Goal: Information Seeking & Learning: Learn about a topic

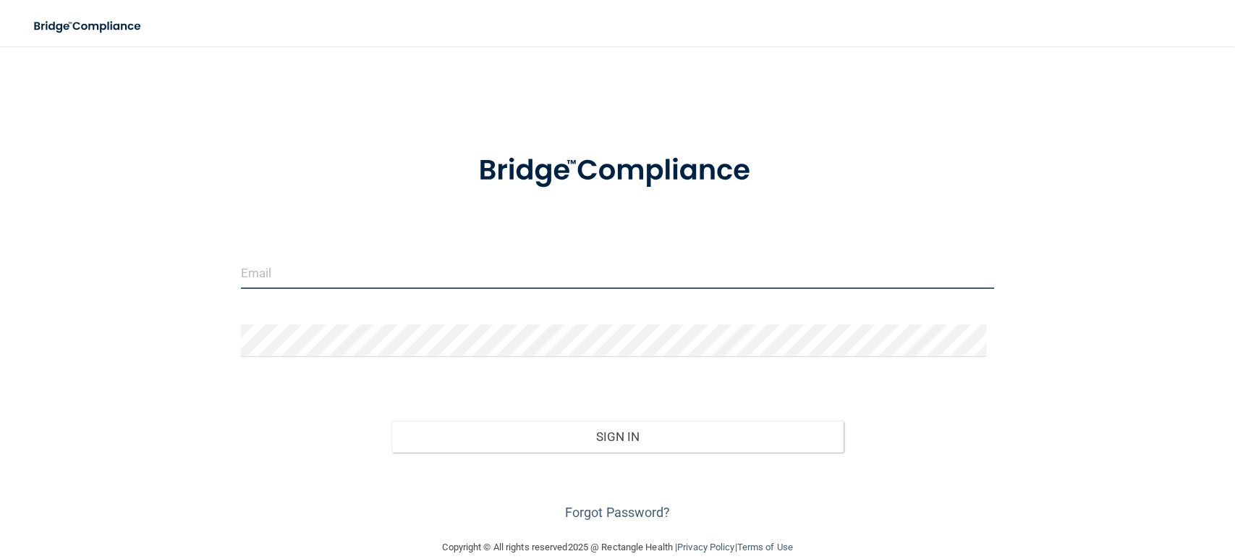
click at [261, 274] on input "email" at bounding box center [617, 272] width 753 height 33
type input "[EMAIL_ADDRESS][DOMAIN_NAME]"
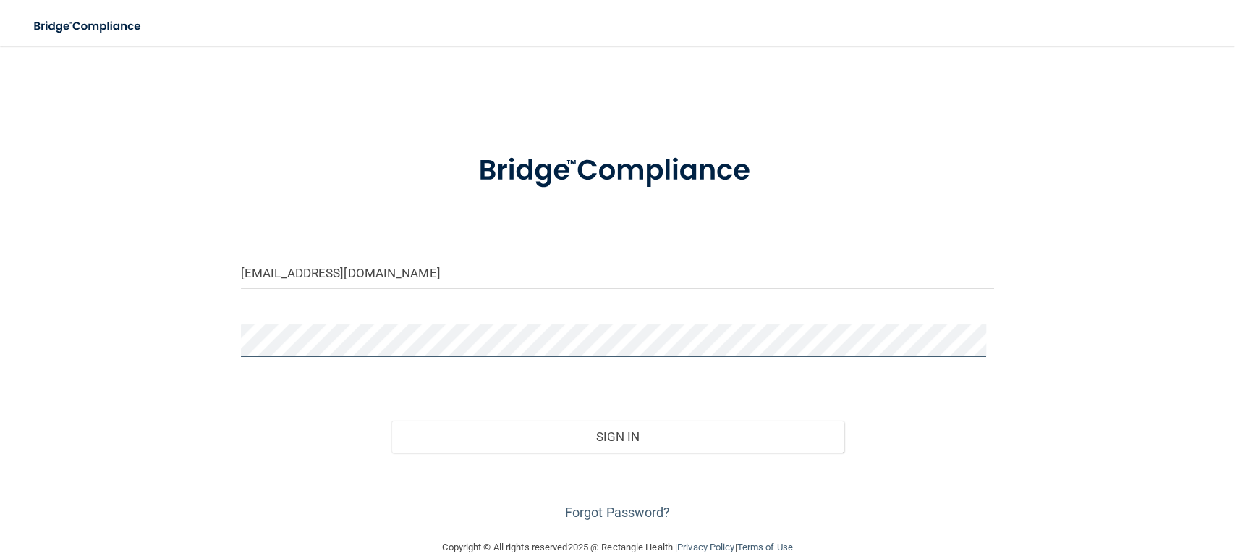
click at [392, 421] on button "Sign In" at bounding box center [618, 437] width 452 height 32
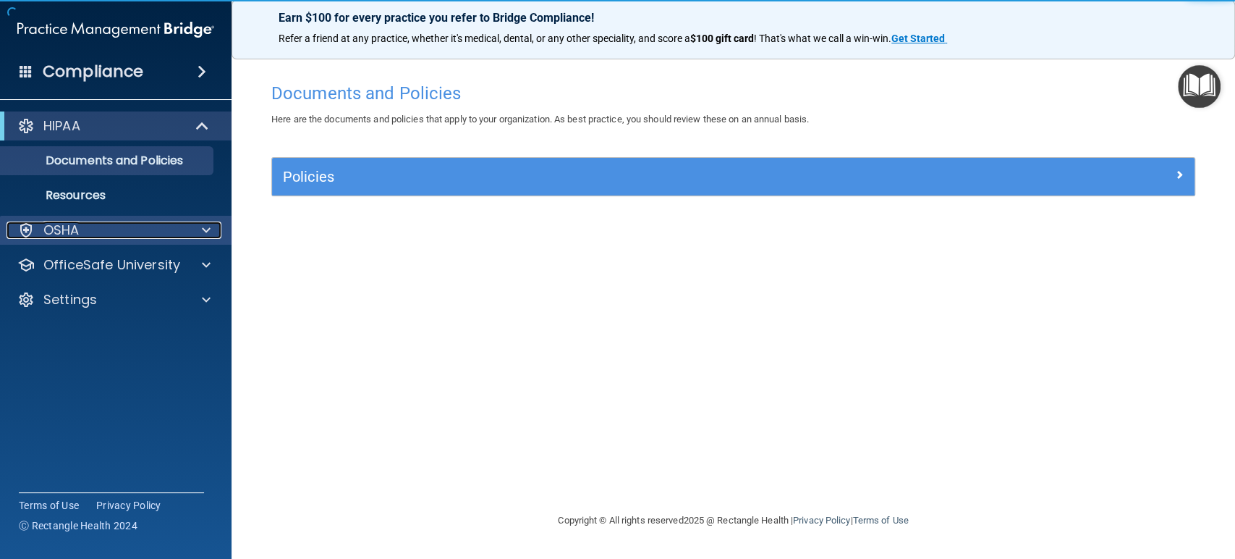
click at [50, 222] on p "OSHA" at bounding box center [61, 229] width 36 height 17
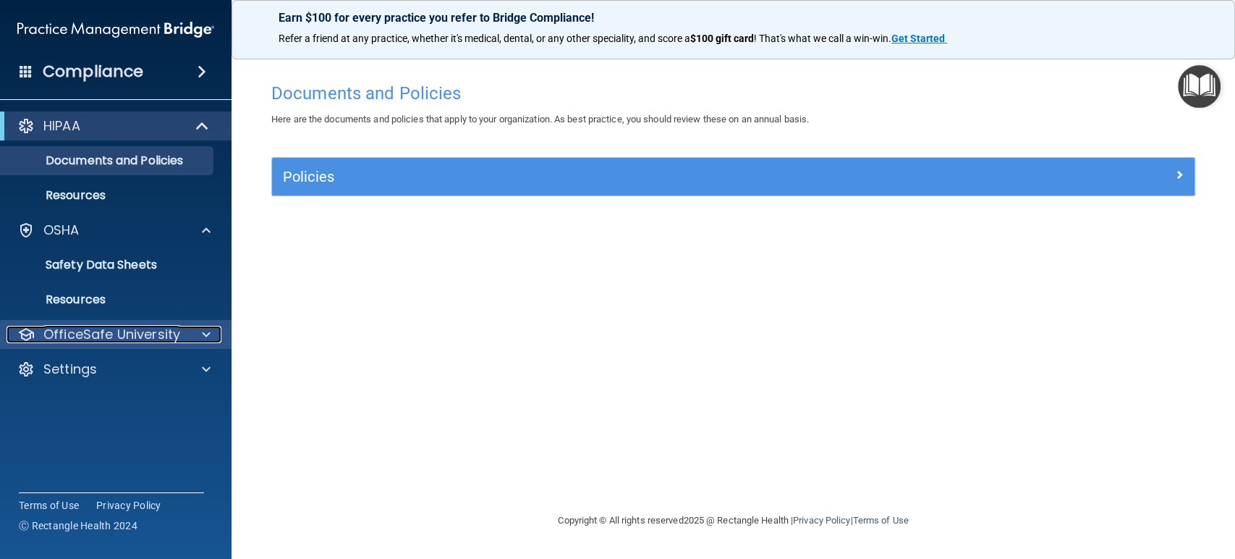
click at [59, 337] on p "OfficeSafe University" at bounding box center [111, 334] width 137 height 17
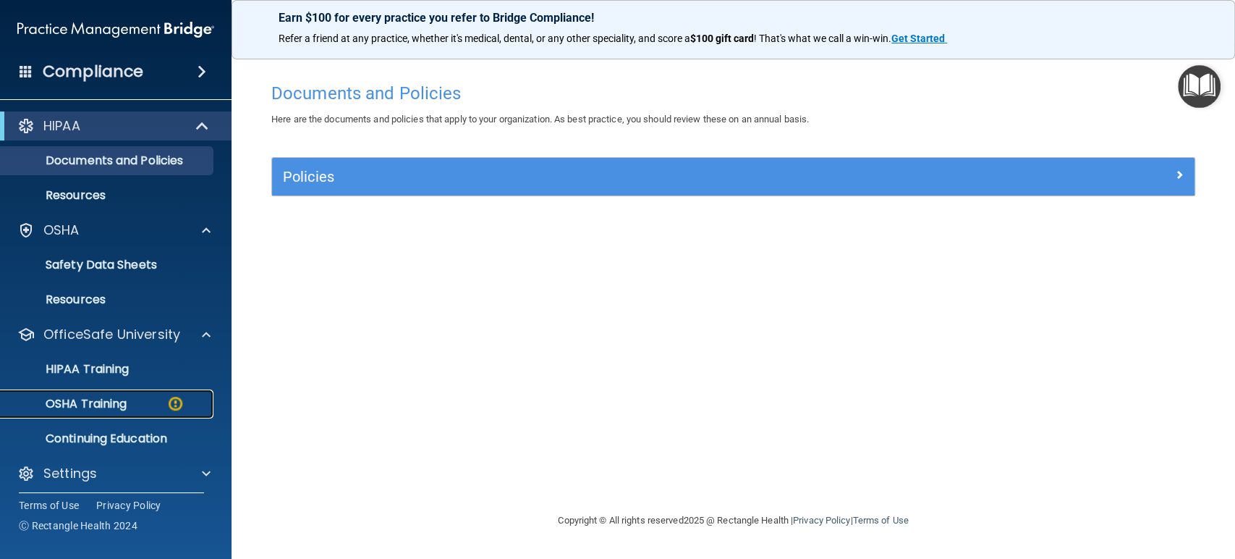
click at [70, 405] on p "OSHA Training" at bounding box center [67, 404] width 117 height 14
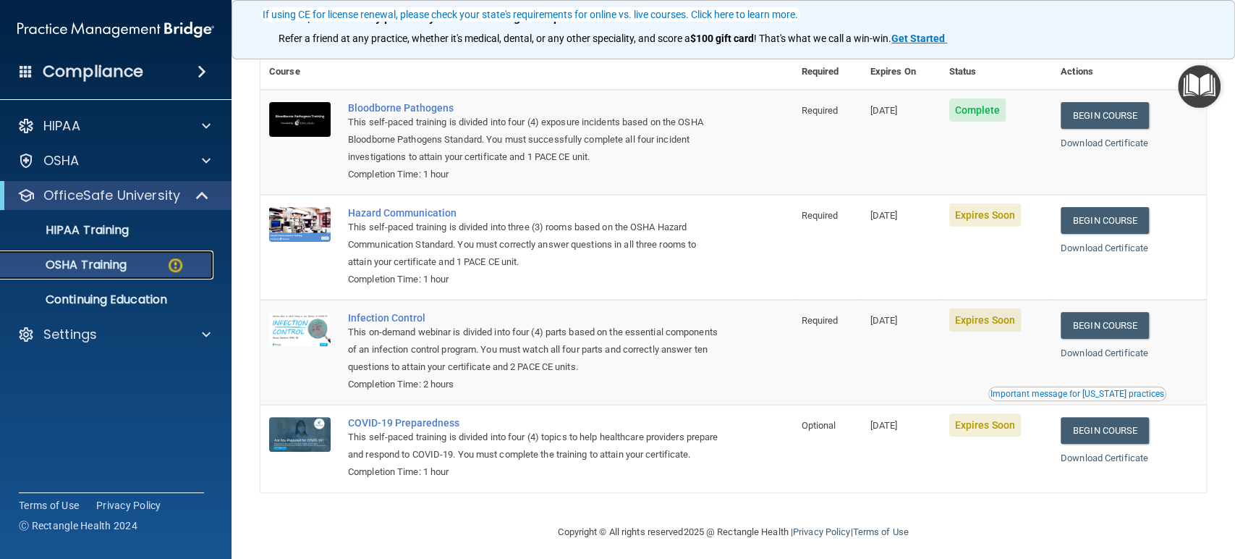
scroll to position [140, 0]
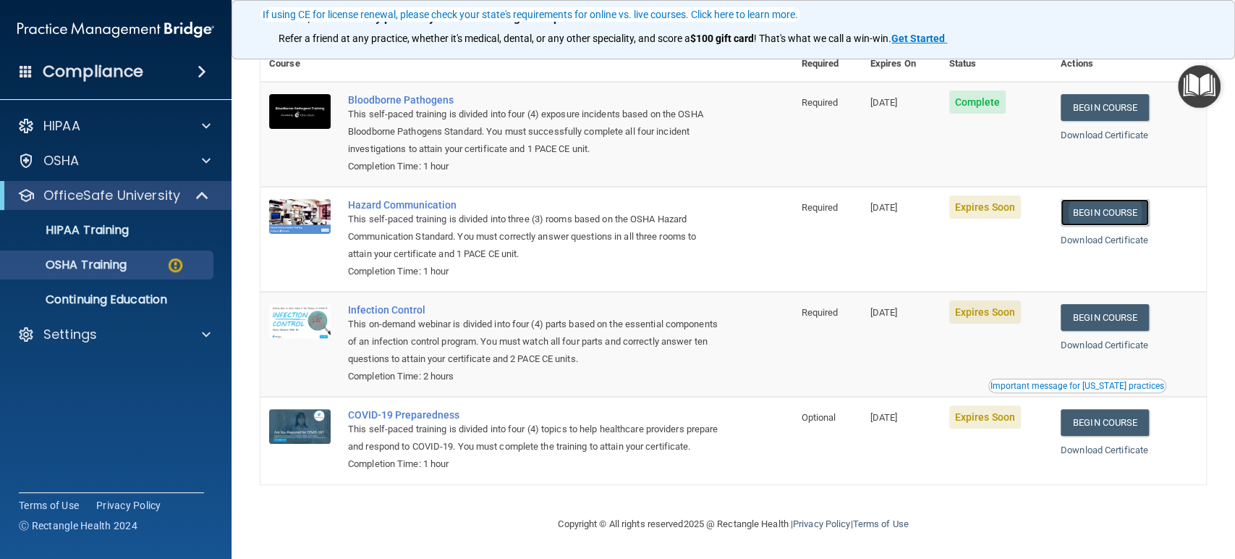
click at [1115, 199] on link "Begin Course" at bounding box center [1105, 212] width 88 height 27
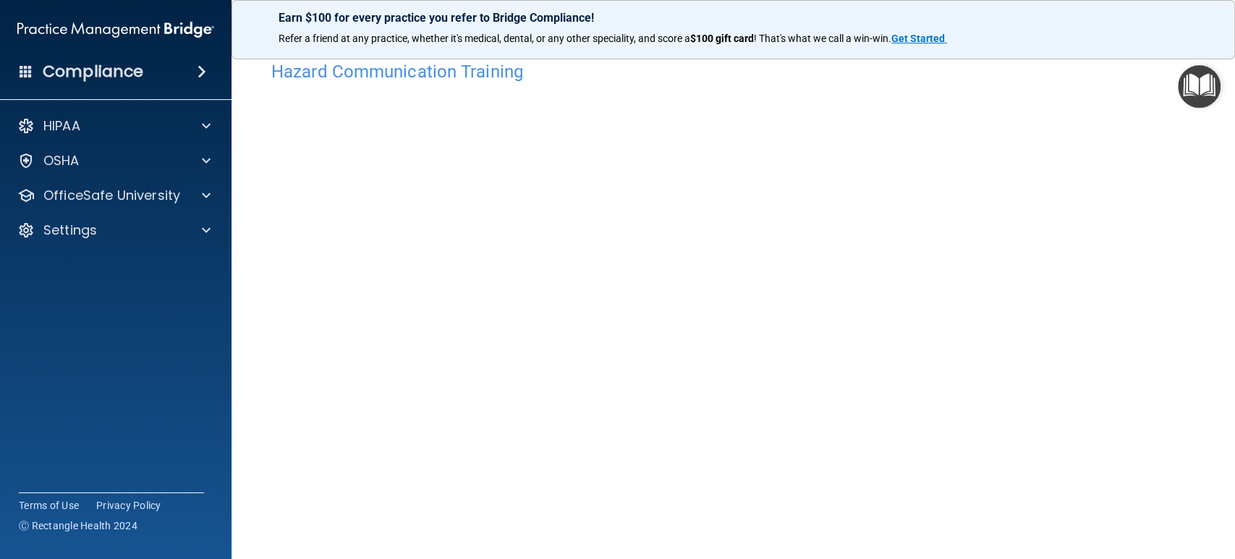
scroll to position [27, 0]
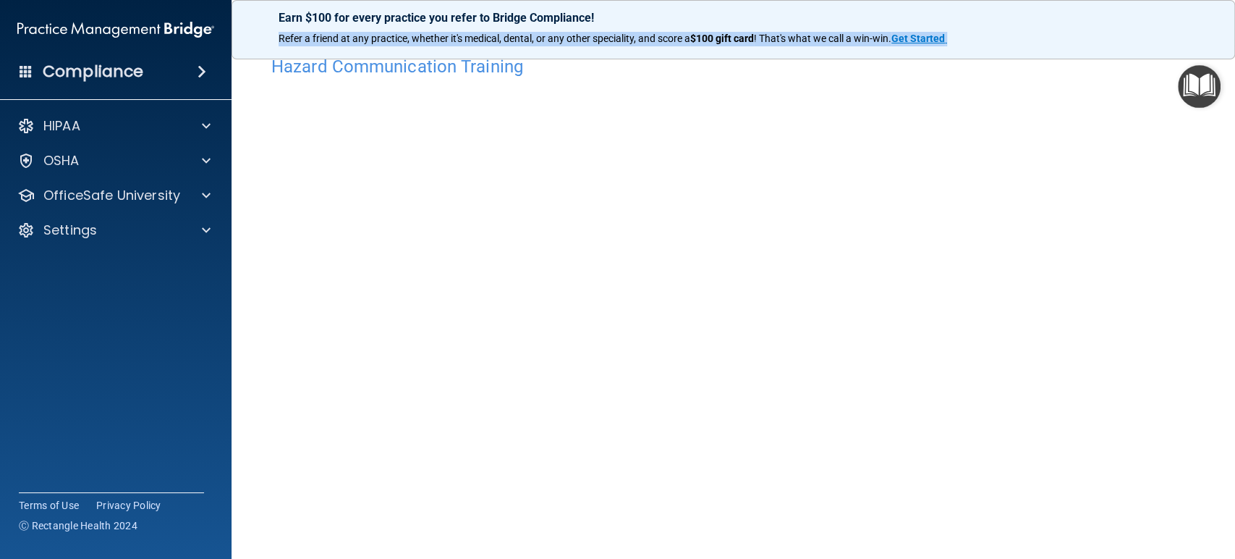
drag, startPoint x: 991, startPoint y: 15, endPoint x: 1149, endPoint y: 47, distance: 161.7
click at [1149, 46] on div "Earn $100 for every practice you refer to Bridge Compliance! Refer a friend at …" at bounding box center [734, 29] width 1004 height 59
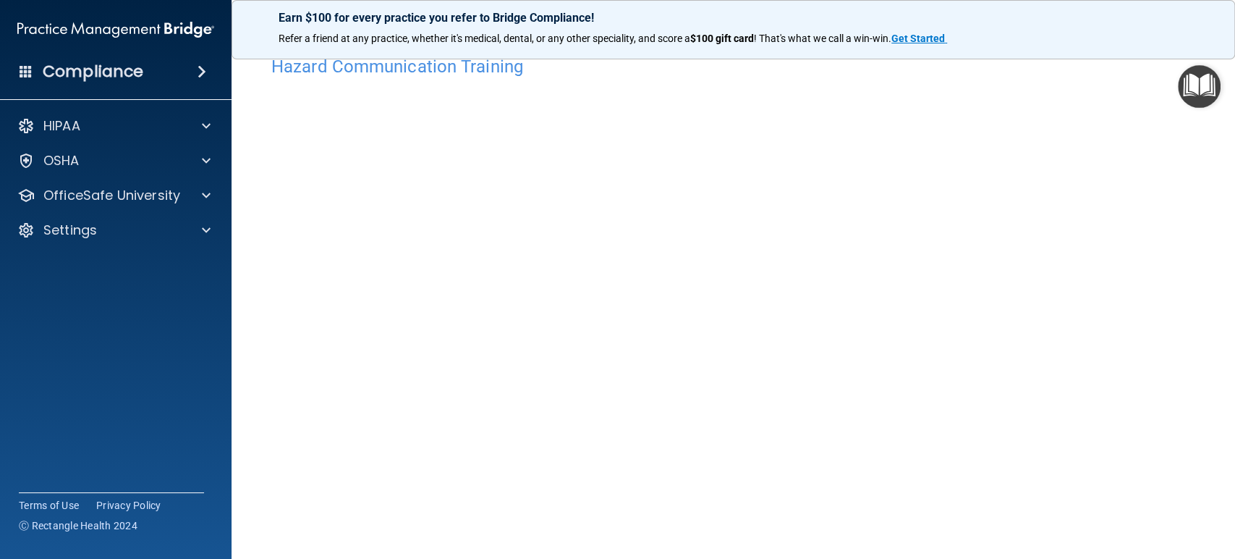
click at [1139, 64] on h4 "Hazard Communication Training" at bounding box center [733, 66] width 924 height 19
click at [1141, 51] on div "Earn $100 for every practice you refer to Bridge Compliance!" at bounding box center [733, 41] width 945 height 23
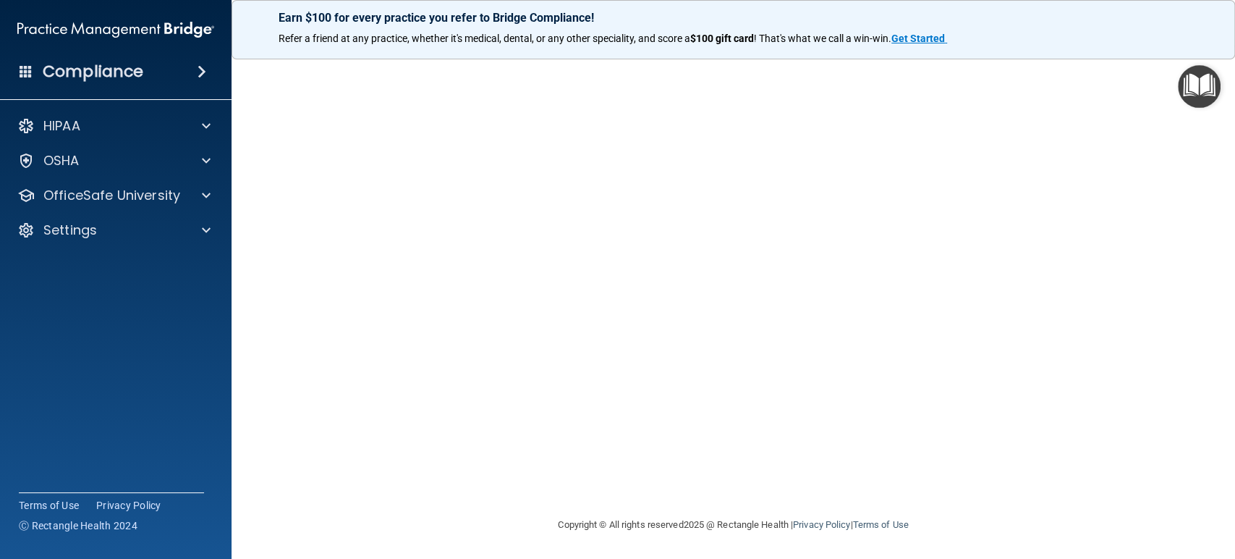
scroll to position [0, 0]
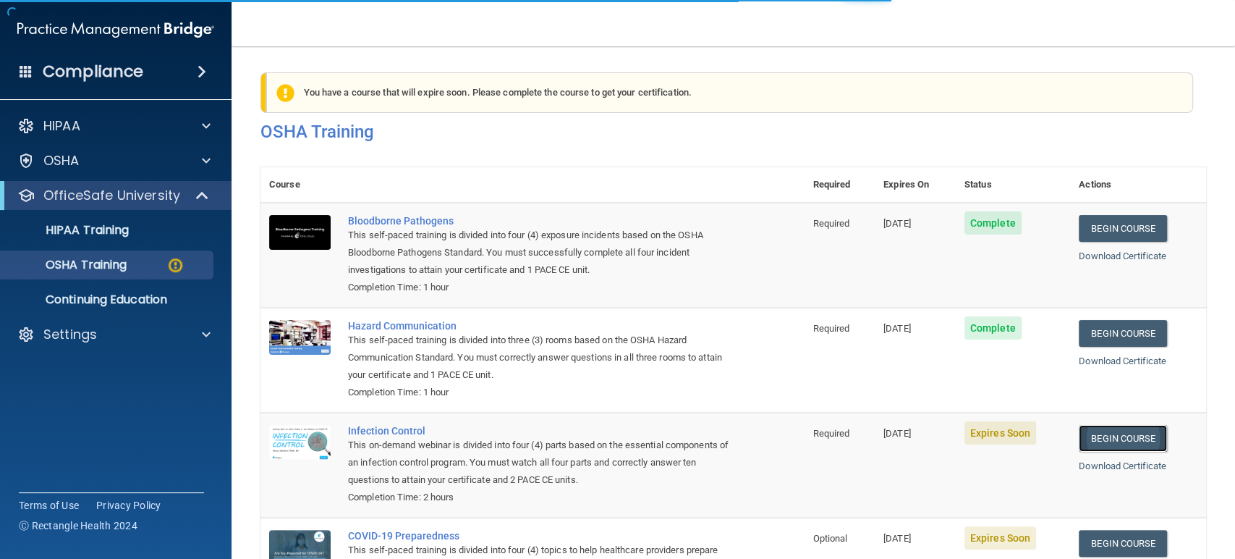
click at [1129, 439] on link "Begin Course" at bounding box center [1123, 438] width 88 height 27
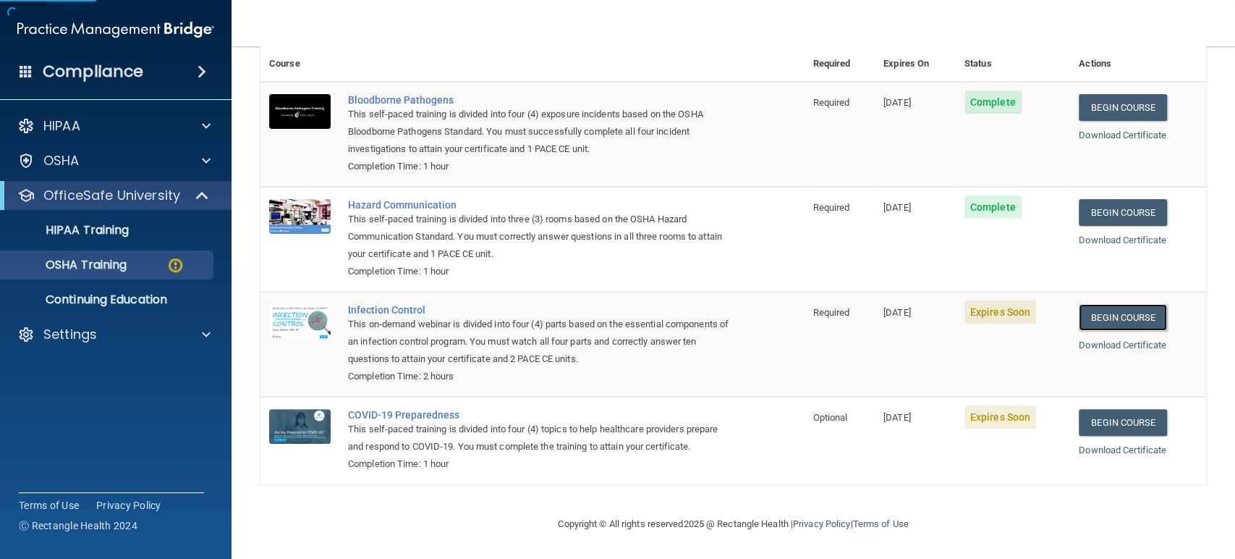
scroll to position [140, 0]
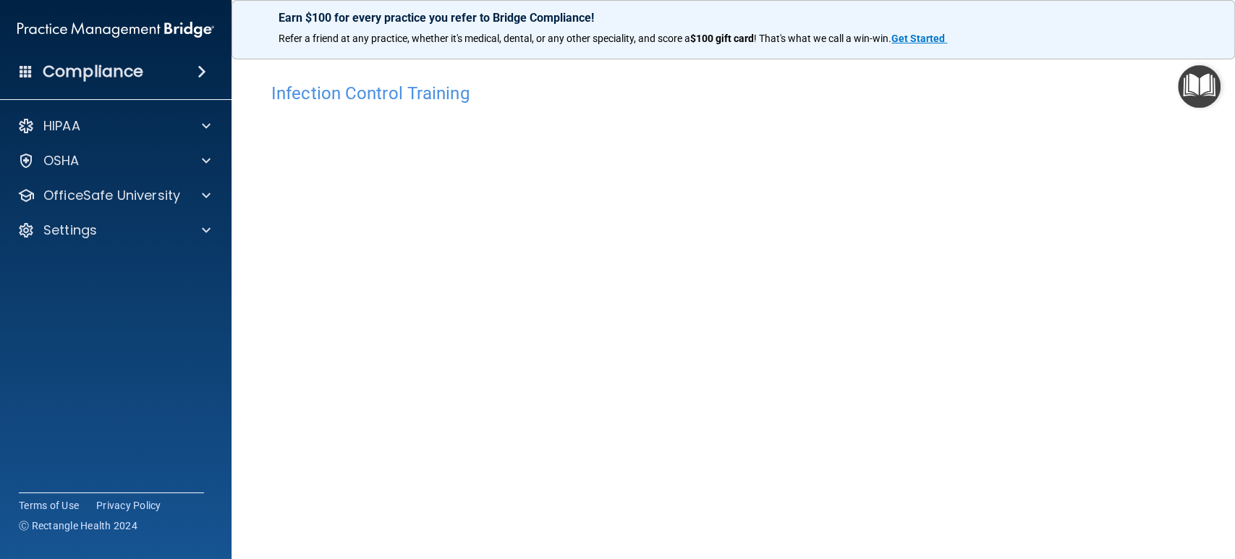
scroll to position [60, 0]
click at [1096, 17] on p "Earn $100 for every practice you refer to Bridge Compliance!" at bounding box center [734, 18] width 910 height 14
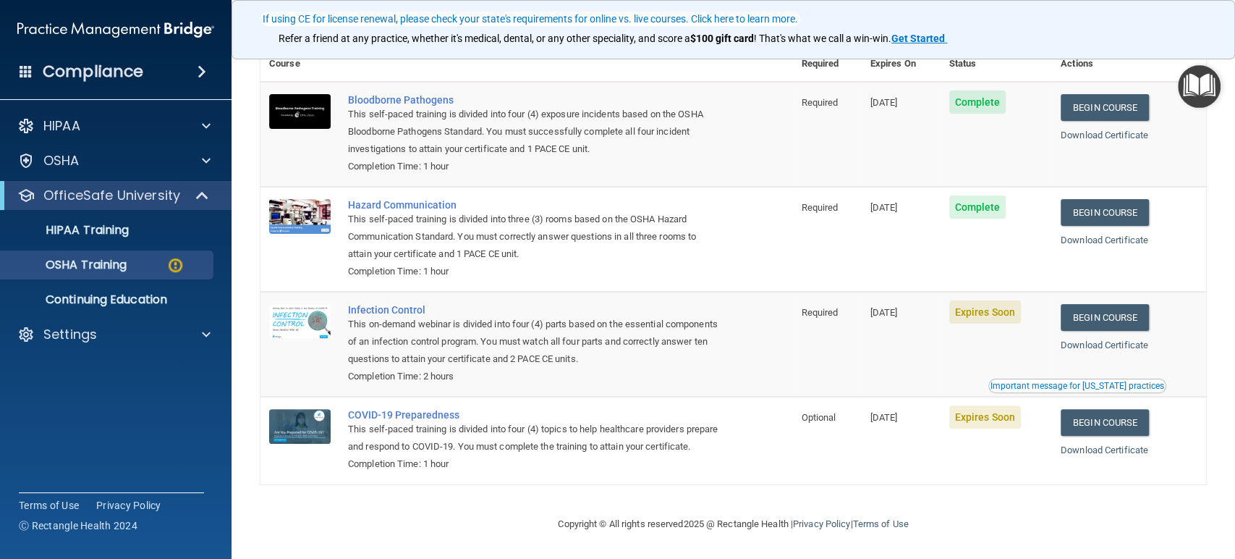
scroll to position [60, 0]
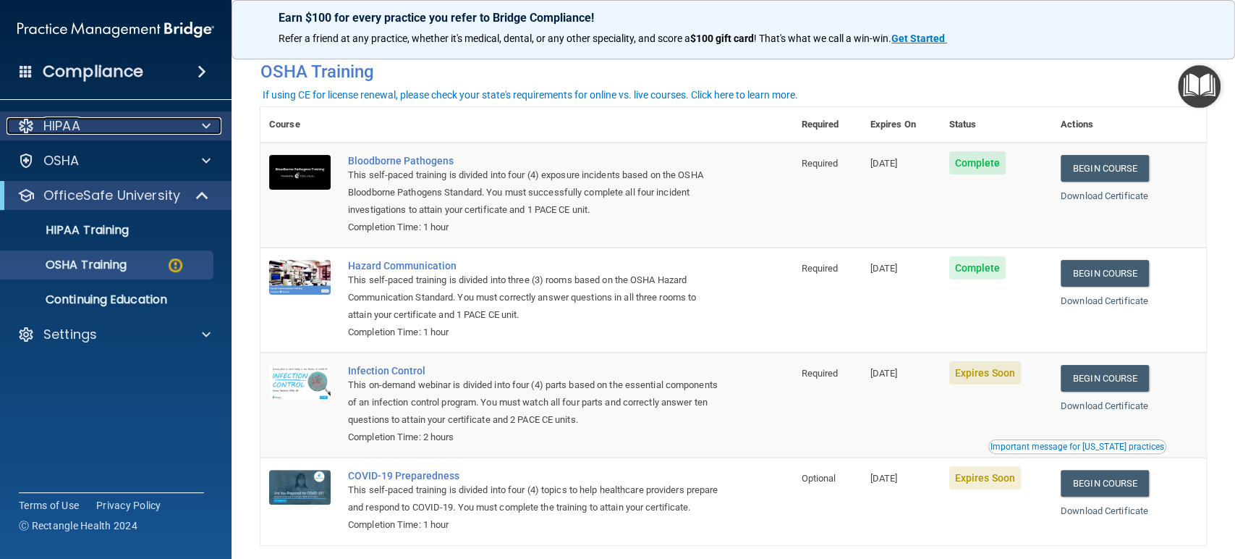
click at [93, 132] on div "HIPAA" at bounding box center [96, 125] width 179 height 17
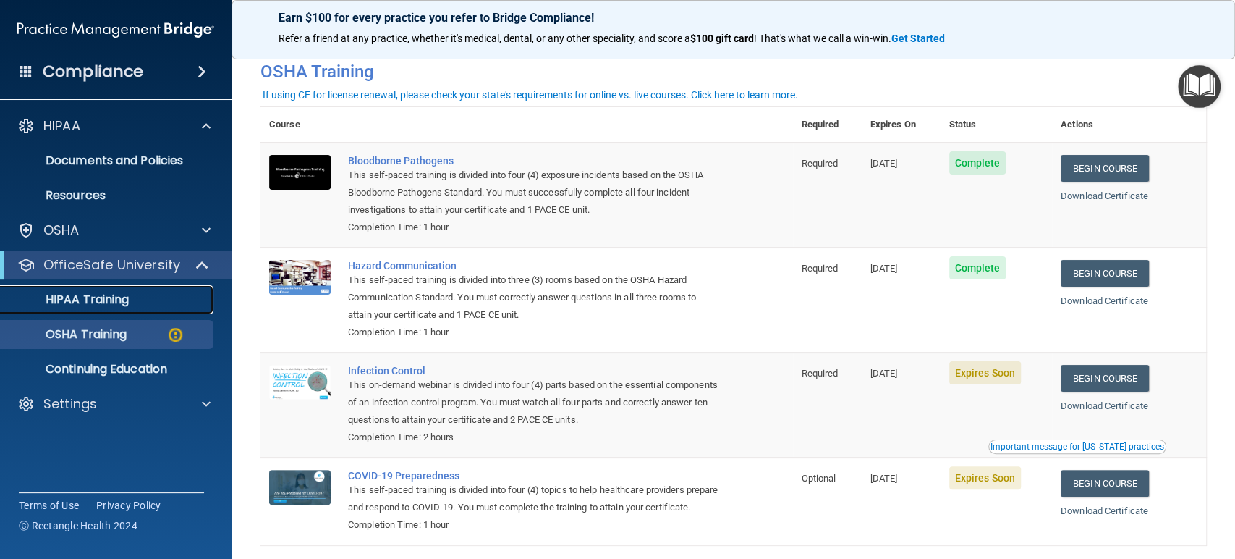
click at [101, 289] on link "HIPAA Training" at bounding box center [100, 299] width 228 height 29
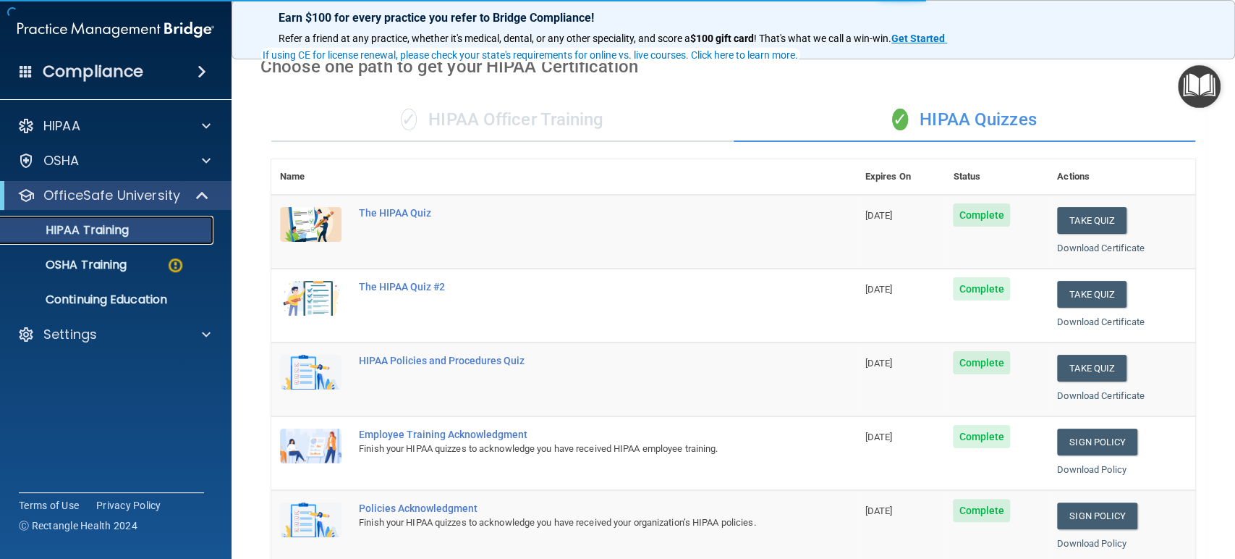
scroll to position [140, 0]
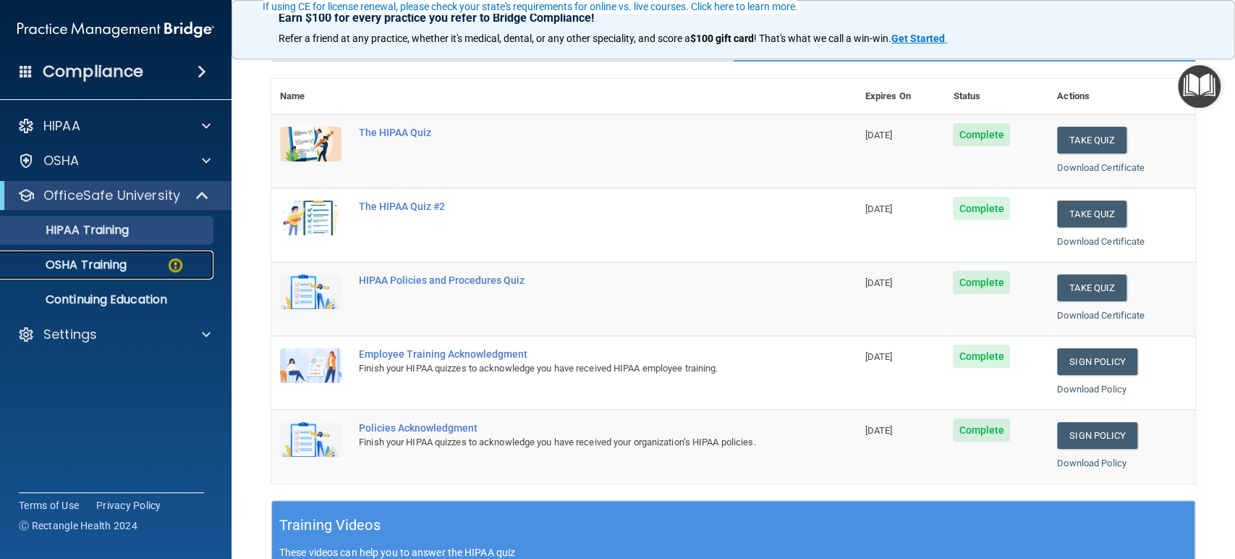
click at [93, 253] on link "OSHA Training" at bounding box center [100, 264] width 228 height 29
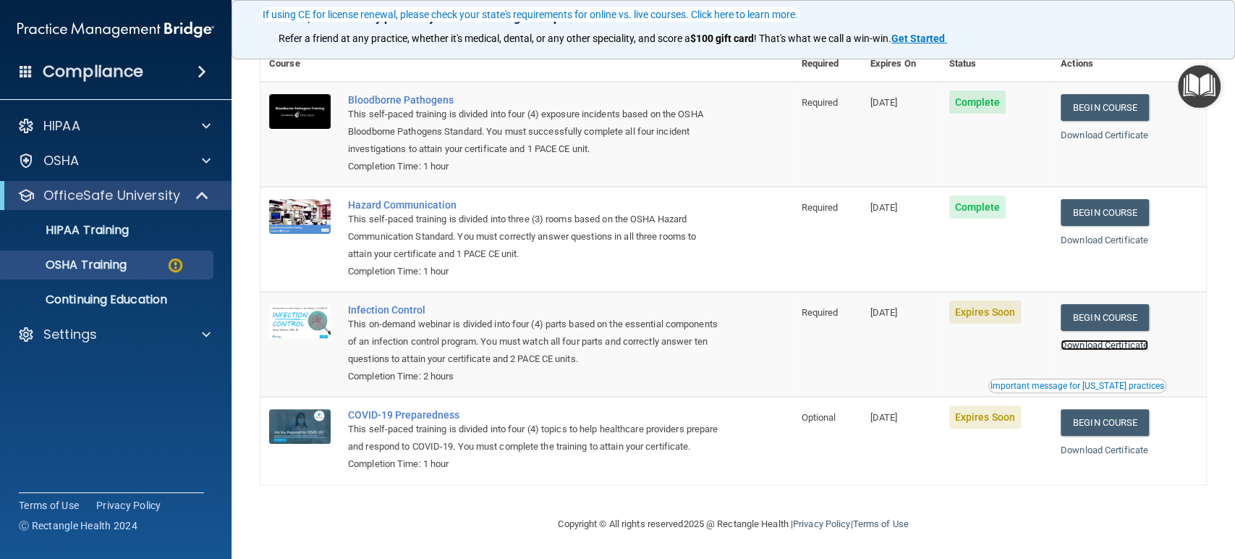
click at [1076, 339] on link "Download Certificate" at bounding box center [1105, 344] width 88 height 11
click at [1011, 236] on td "Complete" at bounding box center [996, 239] width 111 height 105
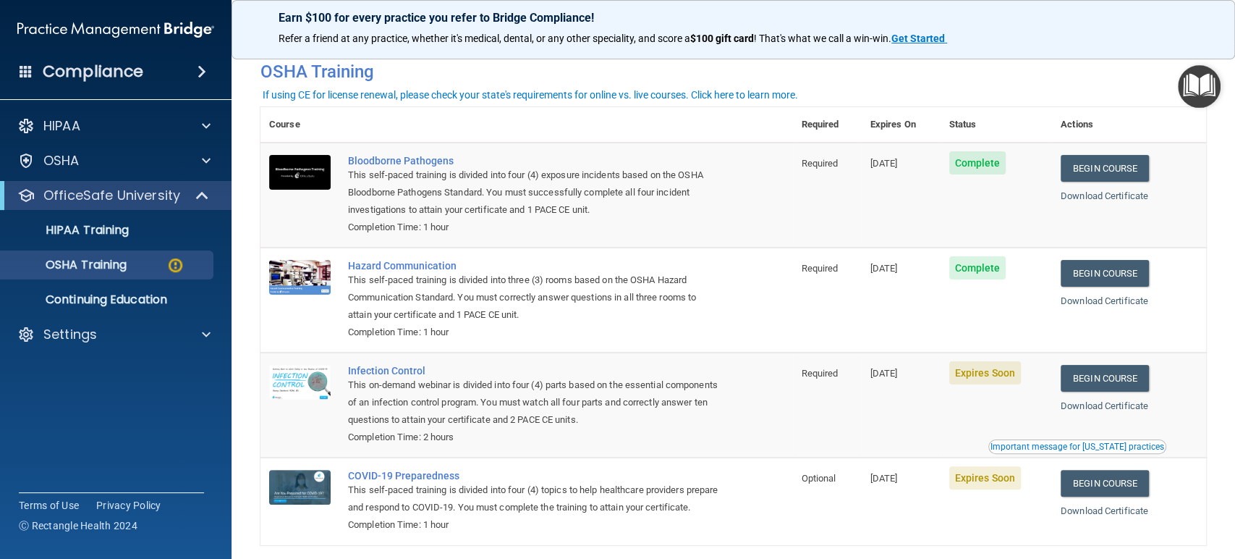
drag, startPoint x: 874, startPoint y: 164, endPoint x: 921, endPoint y: 163, distance: 46.3
click at [921, 163] on td "09/09/2026" at bounding box center [901, 195] width 79 height 105
drag, startPoint x: 863, startPoint y: 161, endPoint x: 924, endPoint y: 166, distance: 60.3
click at [924, 166] on td "09/09/2026" at bounding box center [901, 195] width 79 height 105
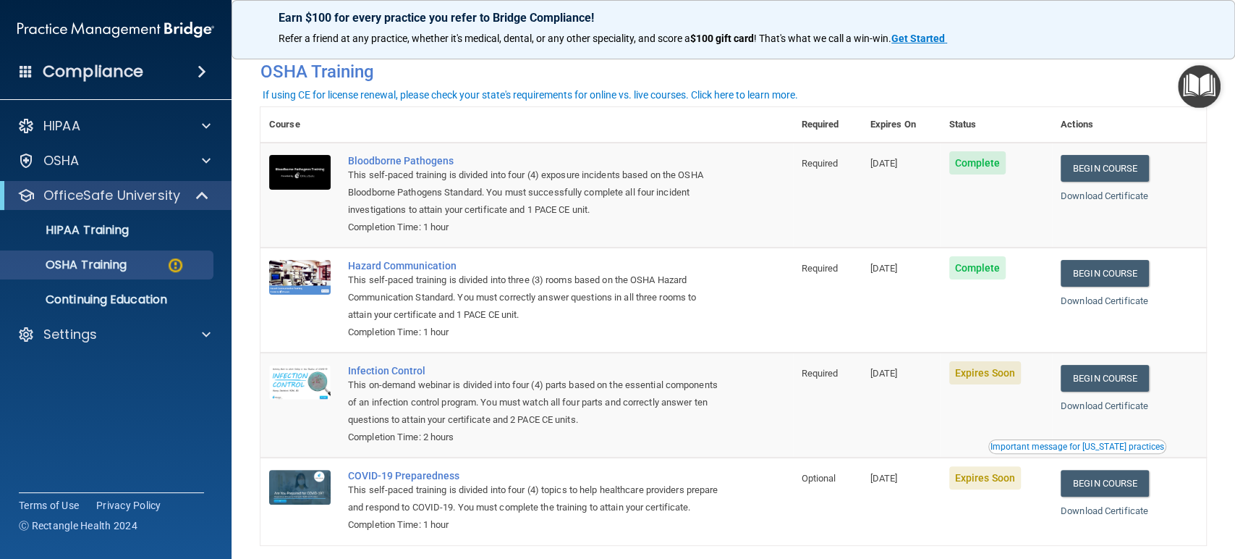
click at [931, 243] on td "09/09/2026" at bounding box center [901, 195] width 79 height 105
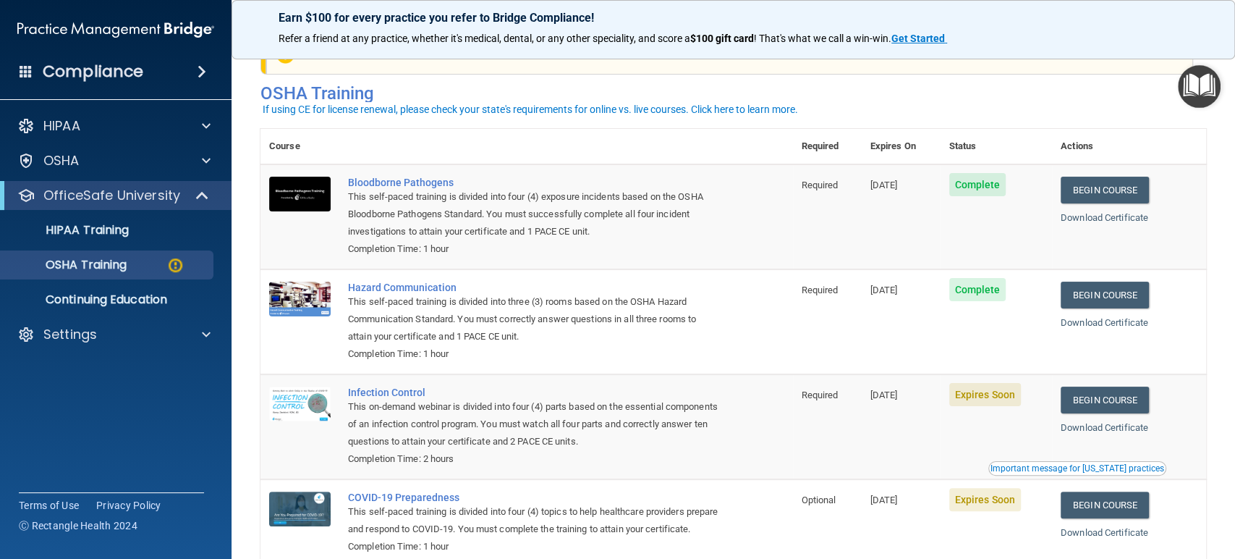
scroll to position [0, 0]
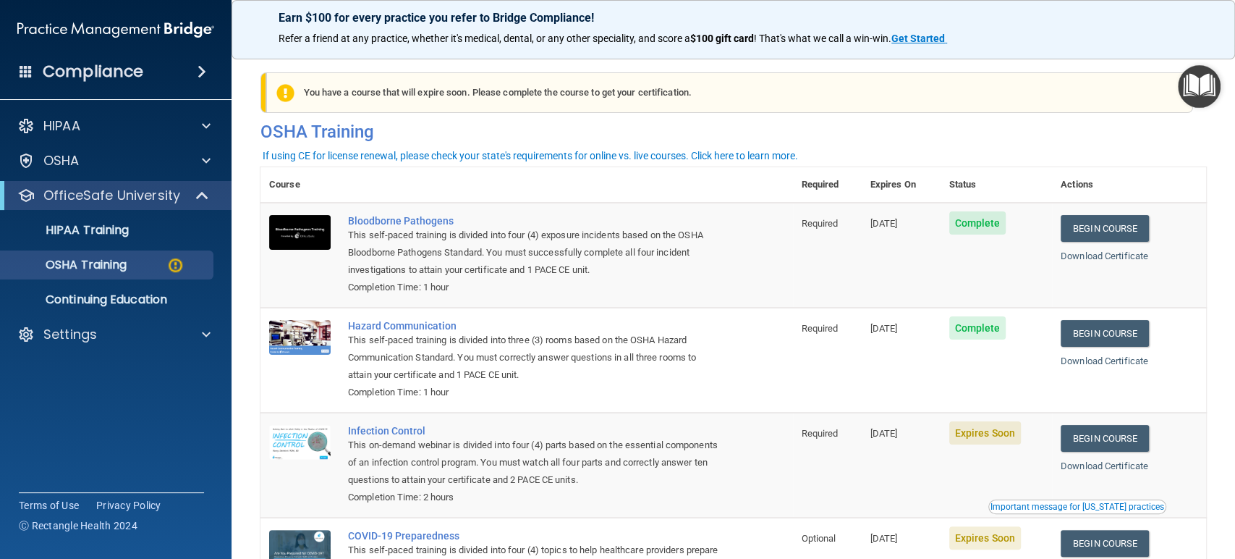
drag, startPoint x: 897, startPoint y: 334, endPoint x: 857, endPoint y: 334, distance: 39.8
click at [862, 334] on td "09/11/2026" at bounding box center [901, 360] width 79 height 105
click at [880, 345] on td "09/11/2026" at bounding box center [901, 360] width 79 height 105
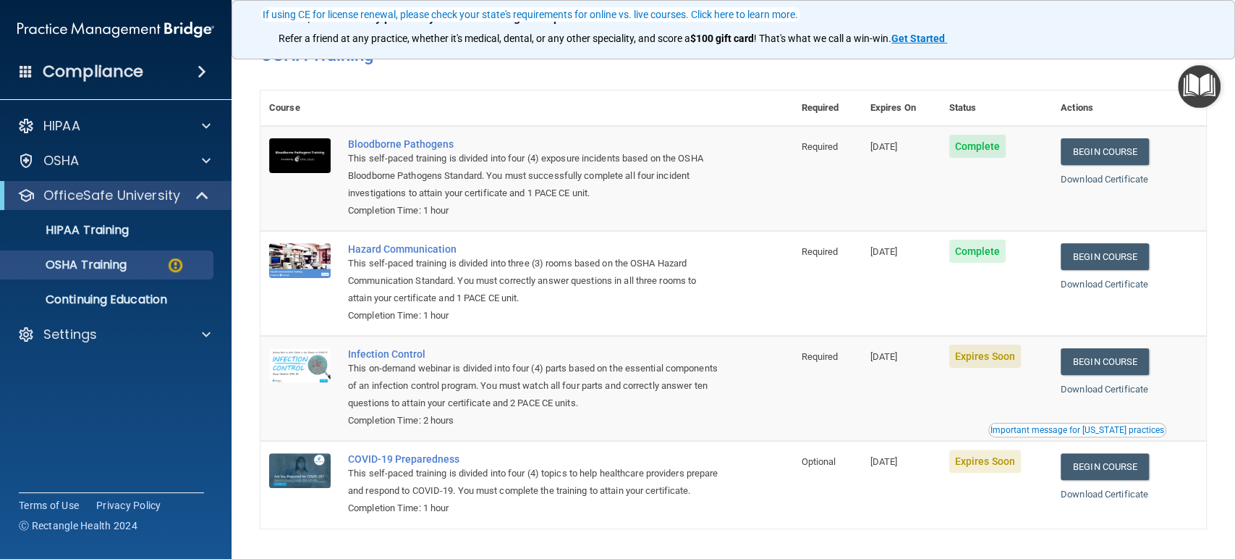
scroll to position [140, 0]
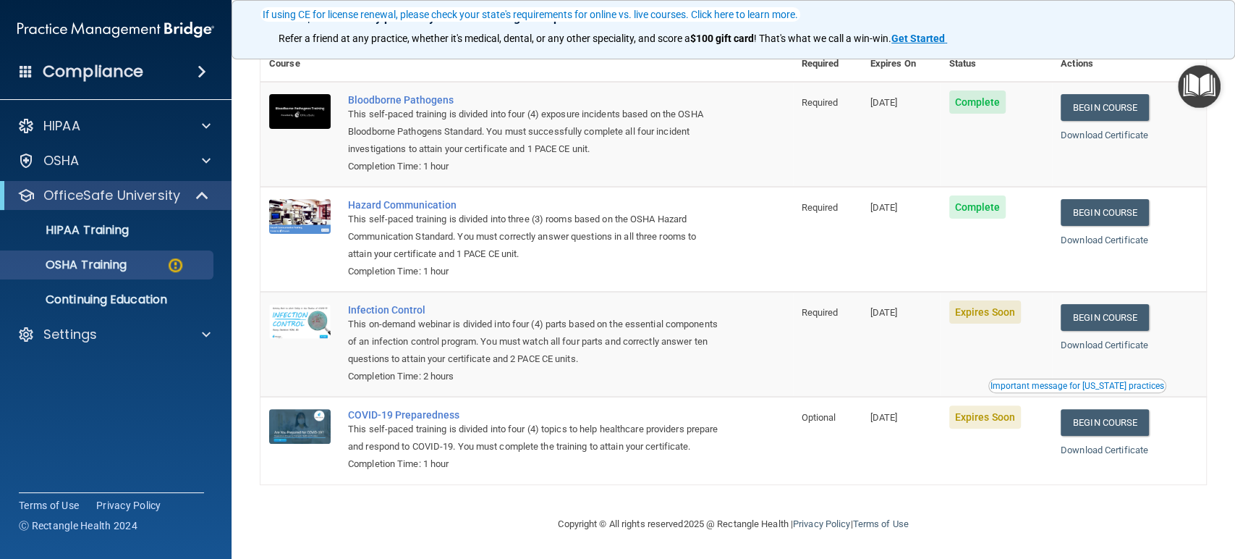
drag, startPoint x: 937, startPoint y: 166, endPoint x: 939, endPoint y: 174, distance: 8.3
click at [937, 166] on td "09/09/2026" at bounding box center [901, 134] width 79 height 105
drag, startPoint x: 851, startPoint y: 300, endPoint x: 923, endPoint y: 338, distance: 81.3
click at [918, 304] on tr "Infection Control This on-demand webinar is divided into four (4) parts based o…" at bounding box center [734, 344] width 946 height 105
drag, startPoint x: 921, startPoint y: 338, endPoint x: 903, endPoint y: 382, distance: 47.7
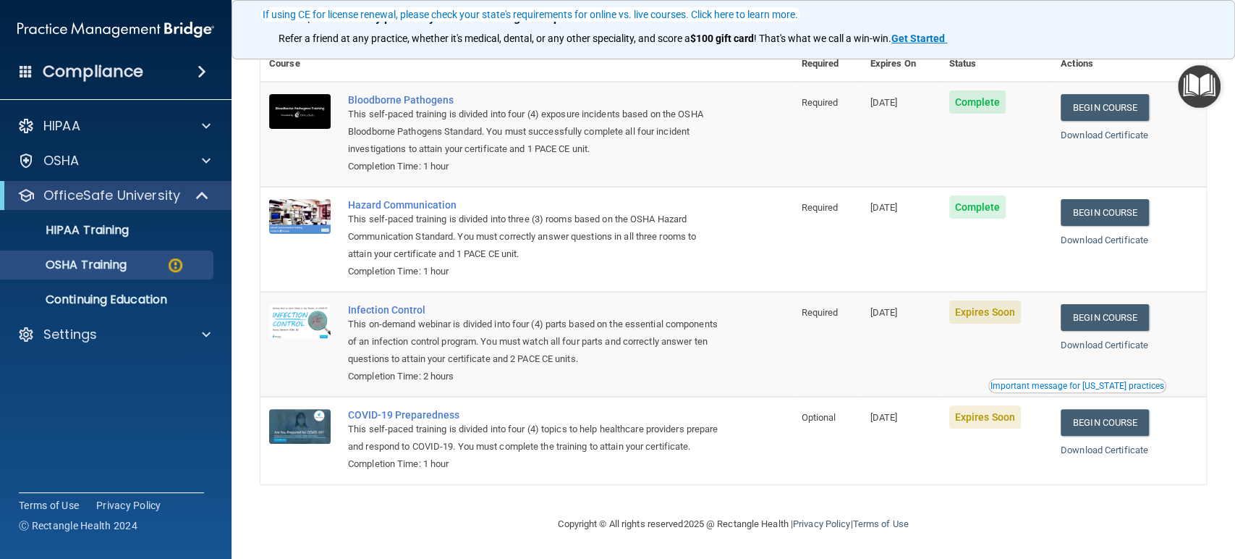
click at [921, 337] on td "09/17/2025" at bounding box center [901, 344] width 79 height 105
drag, startPoint x: 932, startPoint y: 400, endPoint x: 842, endPoint y: 400, distance: 89.7
click at [842, 400] on tr "COVID-19 Preparedness This self-paced training is divided into four (4) topics …" at bounding box center [734, 440] width 946 height 87
click at [892, 408] on td "09/17/2025" at bounding box center [901, 440] width 79 height 87
click at [1086, 304] on link "Begin Course" at bounding box center [1105, 317] width 88 height 27
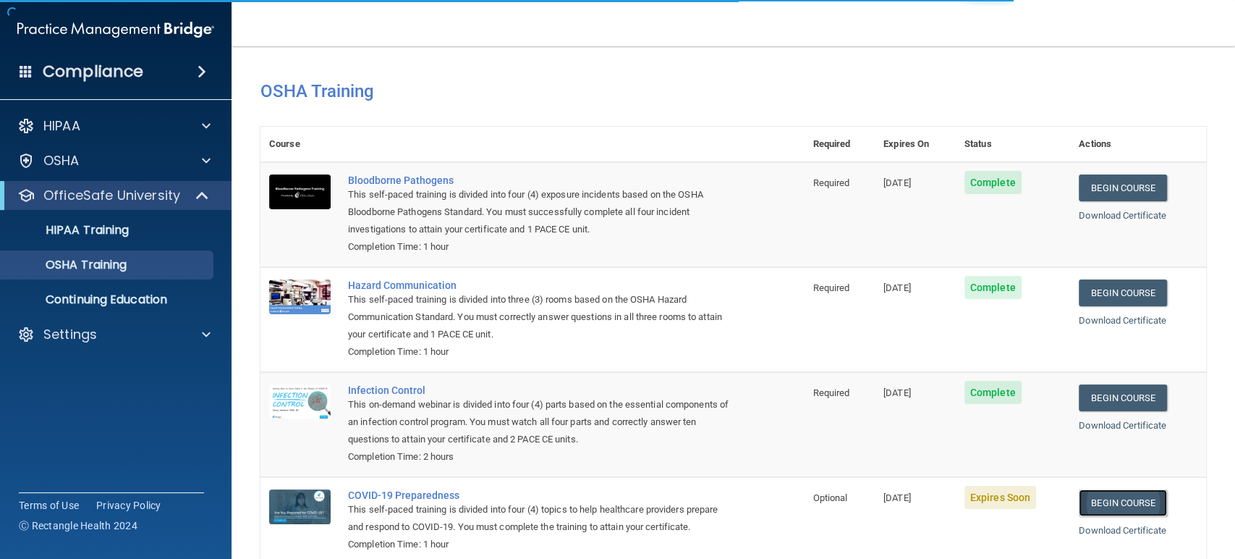
click at [1118, 502] on link "Begin Course" at bounding box center [1123, 502] width 88 height 27
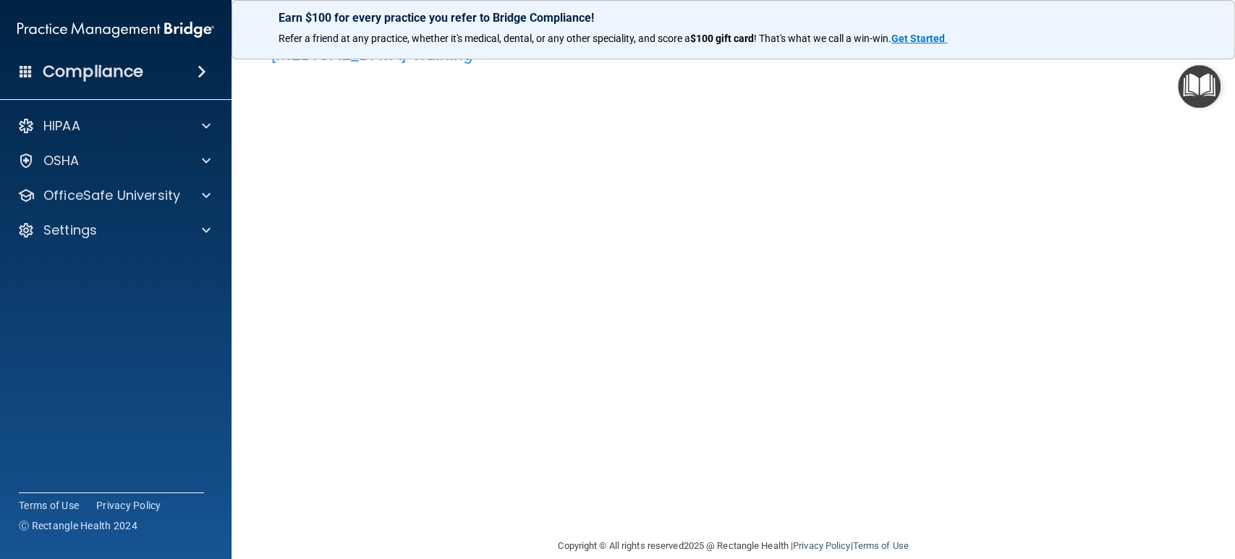
scroll to position [60, 0]
